Goal: Task Accomplishment & Management: Use online tool/utility

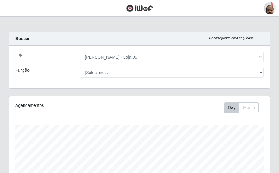
select select "252"
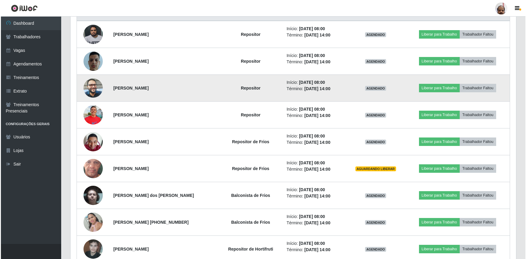
scroll to position [246, 0]
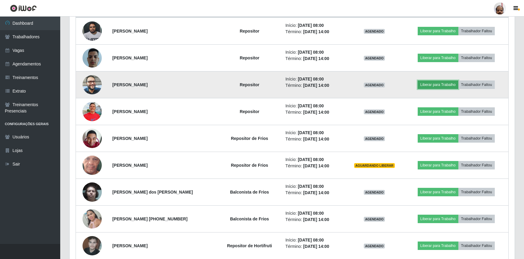
click at [278, 83] on button "Liberar para Trabalho" at bounding box center [438, 84] width 41 height 8
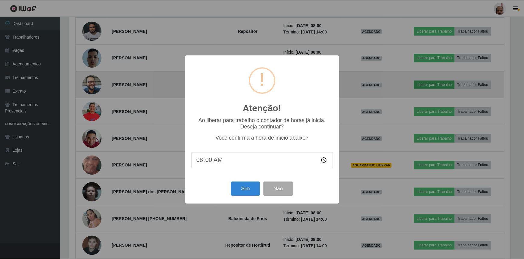
scroll to position [125, 442]
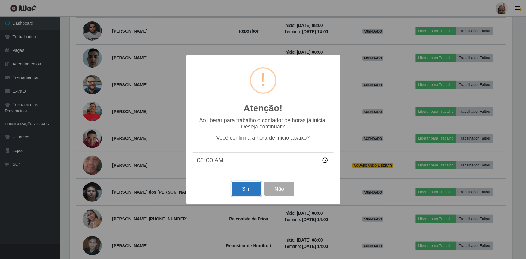
click at [240, 173] on button "Sim" at bounding box center [246, 189] width 29 height 14
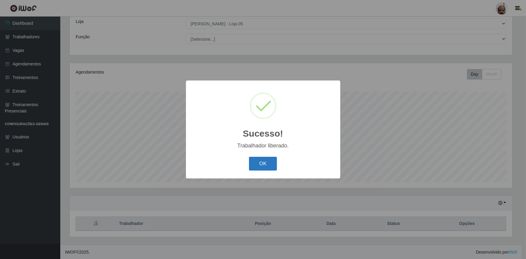
click at [267, 163] on button "OK" at bounding box center [263, 164] width 28 height 14
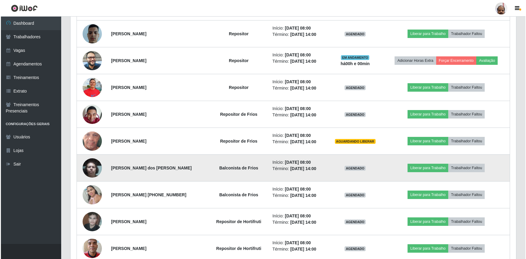
scroll to position [280, 0]
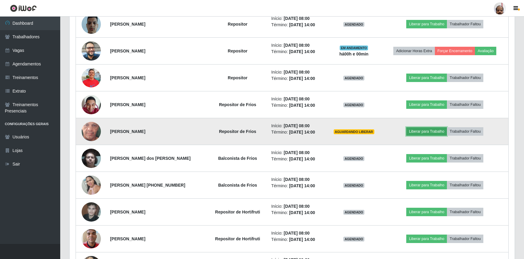
click at [278, 130] on button "Liberar para Trabalho" at bounding box center [426, 131] width 41 height 8
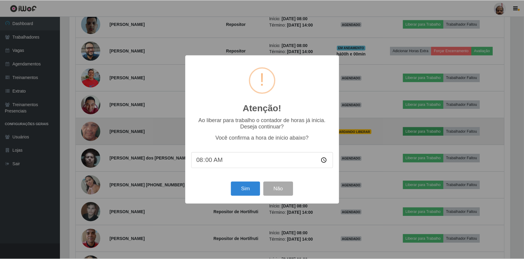
scroll to position [125, 442]
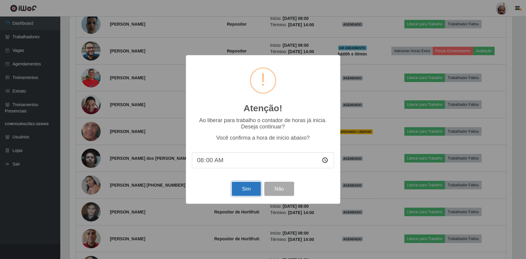
click at [254, 173] on button "Sim" at bounding box center [246, 189] width 29 height 14
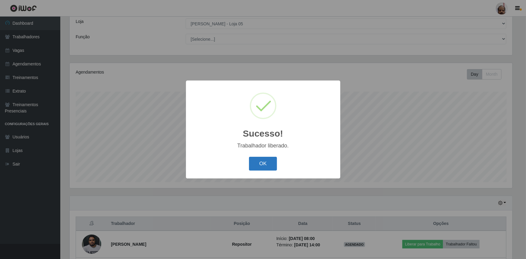
click at [268, 164] on button "OK" at bounding box center [263, 164] width 28 height 14
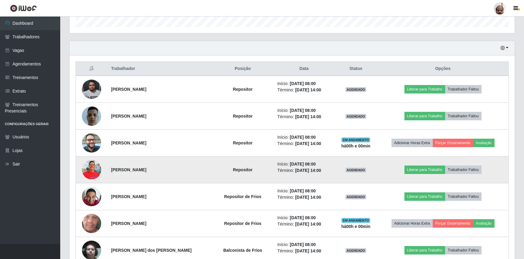
scroll to position [0, 0]
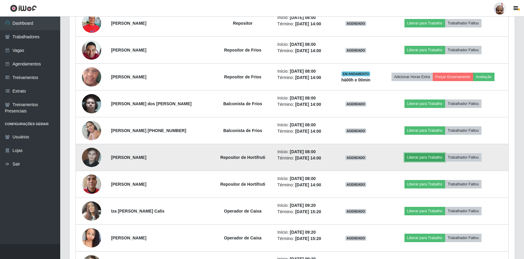
click at [278, 156] on button "Liberar para Trabalho" at bounding box center [425, 157] width 41 height 8
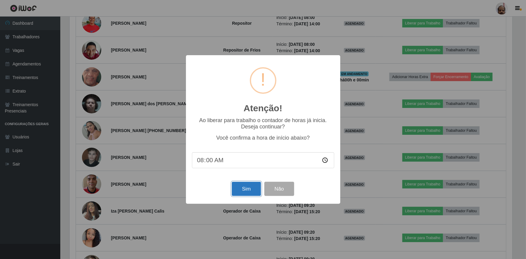
click at [247, 173] on button "Sim" at bounding box center [246, 189] width 29 height 14
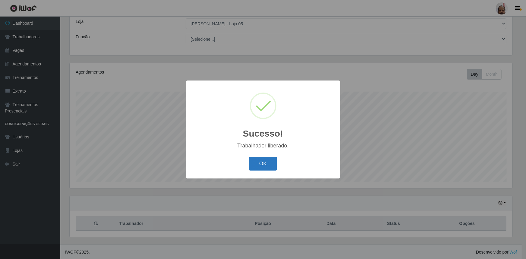
click at [270, 165] on button "OK" at bounding box center [263, 164] width 28 height 14
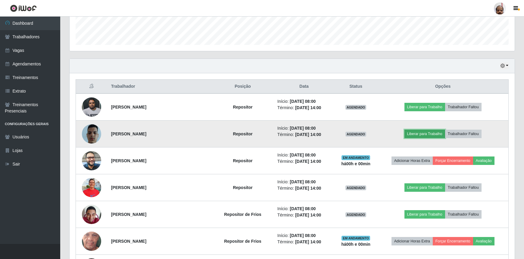
click at [278, 135] on button "Liberar para Trabalho" at bounding box center [425, 134] width 41 height 8
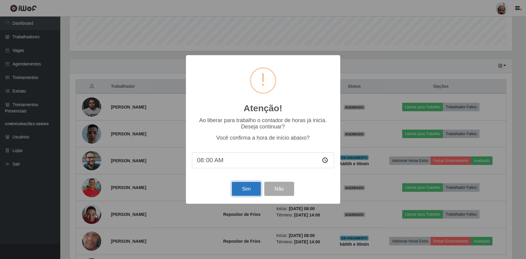
click at [249, 173] on button "Sim" at bounding box center [246, 189] width 29 height 14
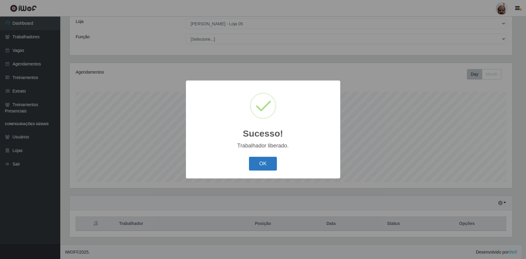
click at [274, 158] on button "OK" at bounding box center [263, 164] width 28 height 14
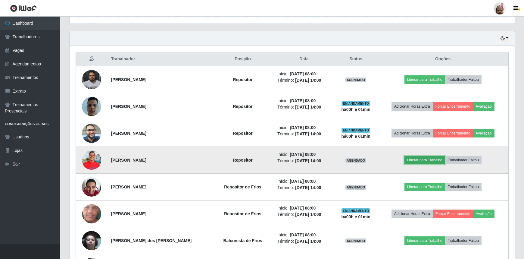
click at [278, 156] on button "Liberar para Trabalho" at bounding box center [425, 160] width 41 height 8
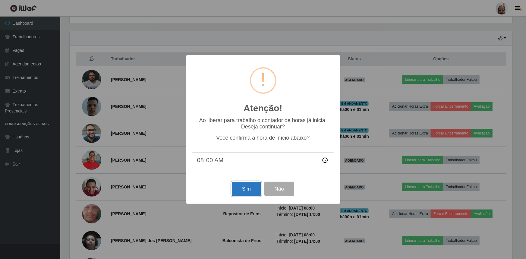
click at [250, 173] on button "Sim" at bounding box center [246, 189] width 29 height 14
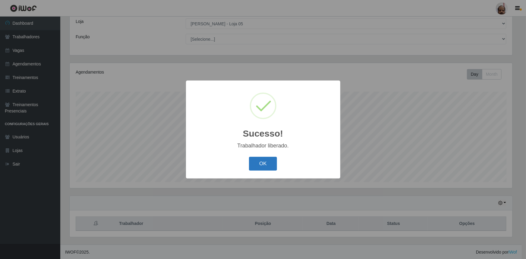
click at [259, 165] on button "OK" at bounding box center [263, 164] width 28 height 14
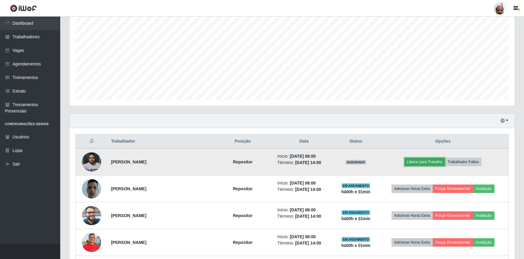
click at [278, 160] on button "Liberar para Trabalho" at bounding box center [425, 162] width 41 height 8
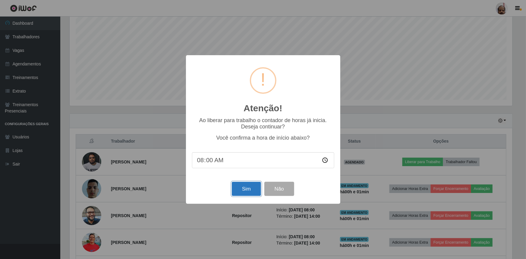
click at [238, 173] on button "Sim" at bounding box center [246, 189] width 29 height 14
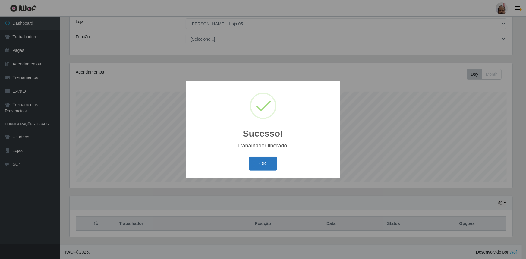
click at [260, 166] on button "OK" at bounding box center [263, 164] width 28 height 14
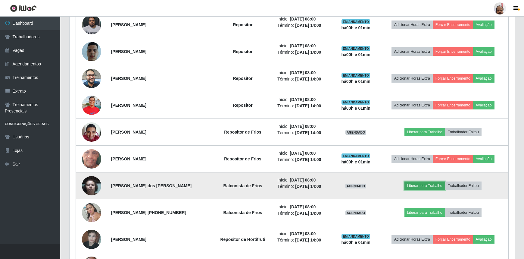
click at [278, 173] on button "Liberar para Trabalho" at bounding box center [425, 185] width 41 height 8
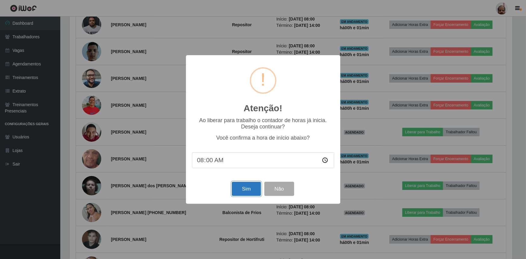
click at [253, 173] on button "Sim" at bounding box center [246, 189] width 29 height 14
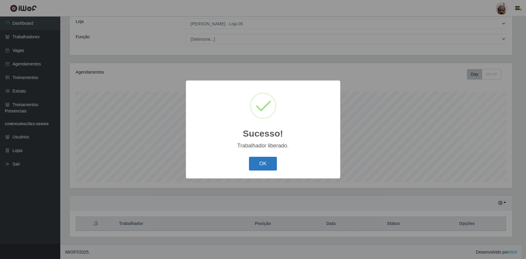
click at [258, 164] on button "OK" at bounding box center [263, 164] width 28 height 14
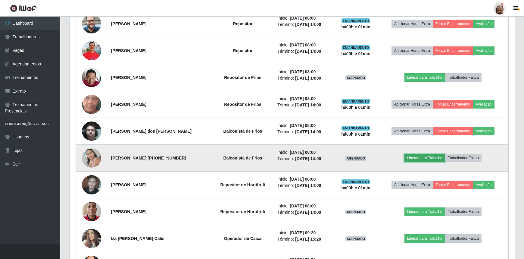
click at [278, 156] on button "Liberar para Trabalho" at bounding box center [425, 158] width 41 height 8
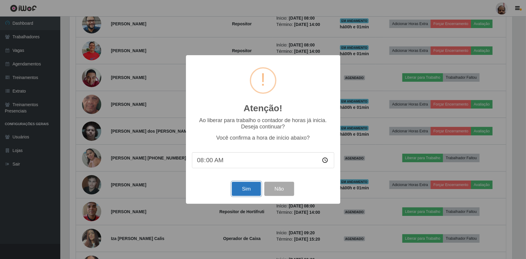
click at [247, 173] on button "Sim" at bounding box center [246, 189] width 29 height 14
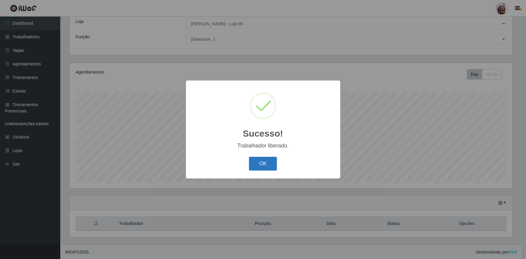
click at [266, 163] on button "OK" at bounding box center [263, 164] width 28 height 14
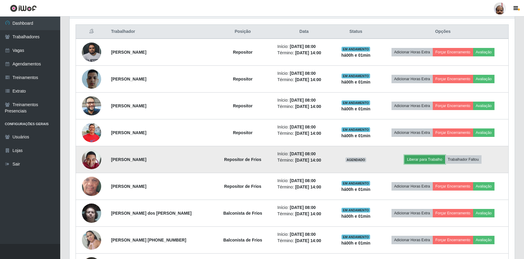
click at [278, 157] on button "Liberar para Trabalho" at bounding box center [425, 159] width 41 height 8
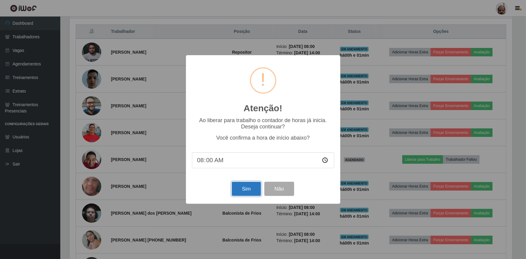
click at [248, 173] on button "Sim" at bounding box center [246, 189] width 29 height 14
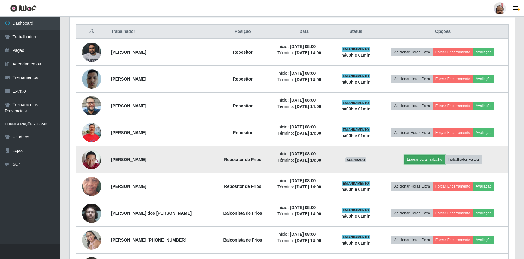
click at [278, 157] on button "Liberar para Trabalho" at bounding box center [425, 159] width 41 height 8
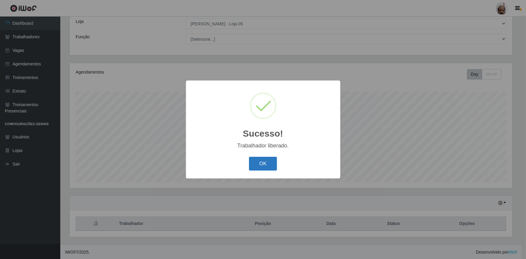
click at [251, 167] on button "OK" at bounding box center [263, 164] width 28 height 14
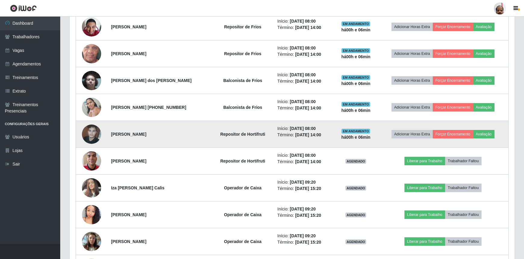
scroll to position [362, 0]
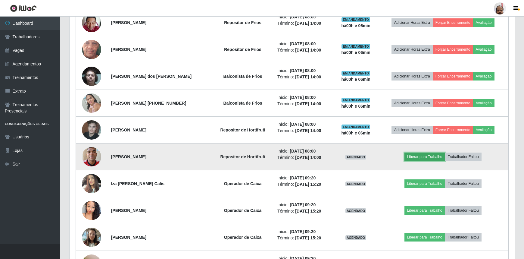
click at [278, 157] on button "Liberar para Trabalho" at bounding box center [425, 156] width 41 height 8
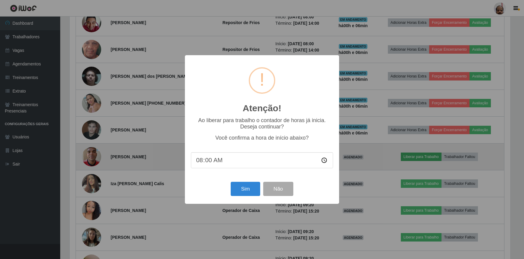
scroll to position [125, 442]
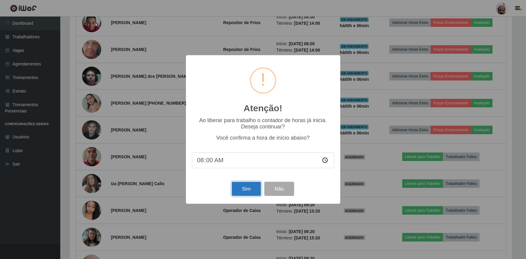
click at [248, 173] on button "Sim" at bounding box center [246, 189] width 29 height 14
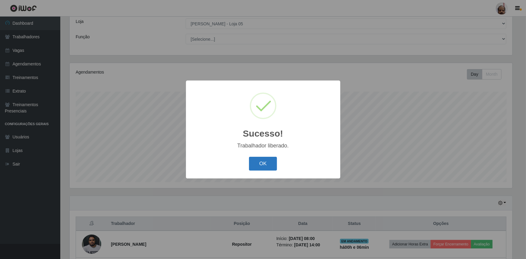
click at [261, 164] on button "OK" at bounding box center [263, 164] width 28 height 14
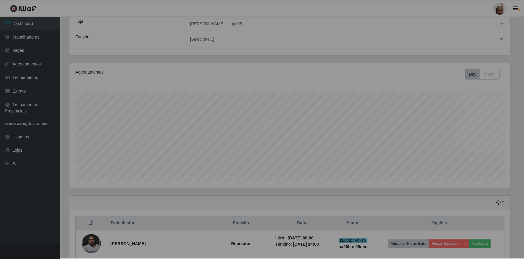
scroll to position [125, 445]
